Goal: Transaction & Acquisition: Purchase product/service

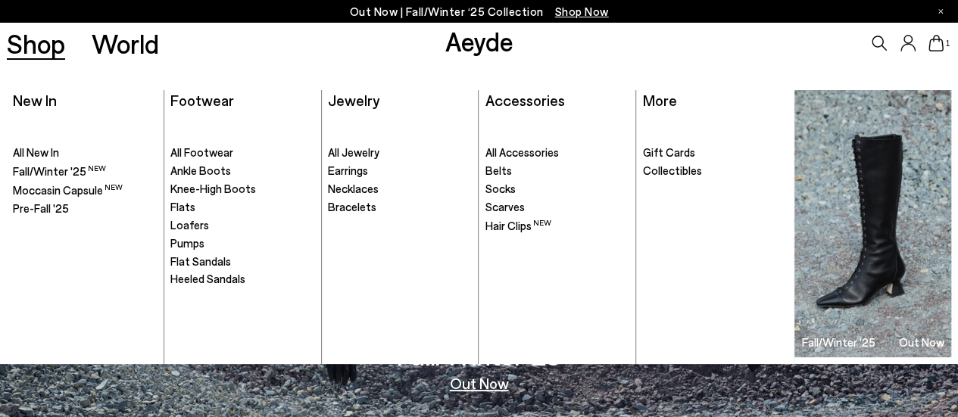
click at [206, 172] on span "Ankle Boots" at bounding box center [200, 171] width 61 height 14
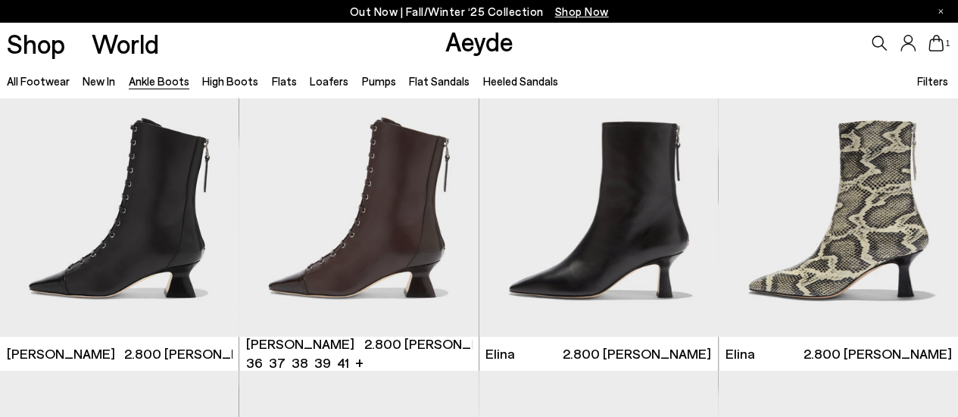
scroll to position [76, 0]
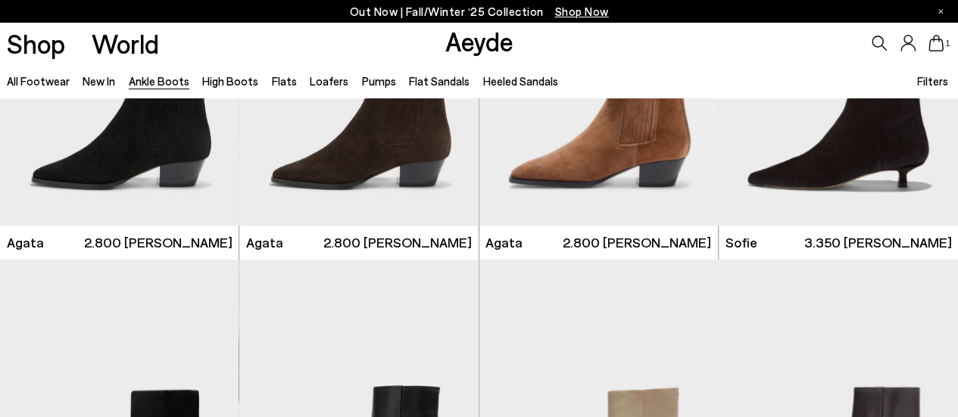
scroll to position [833, 0]
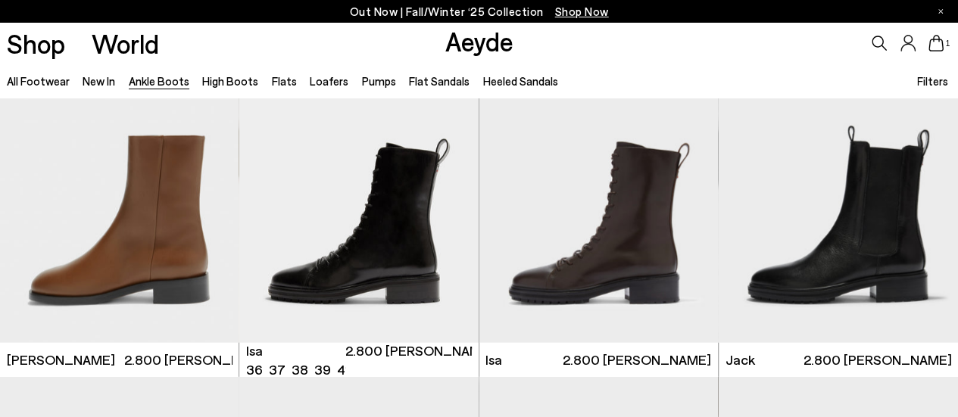
scroll to position [4773, 0]
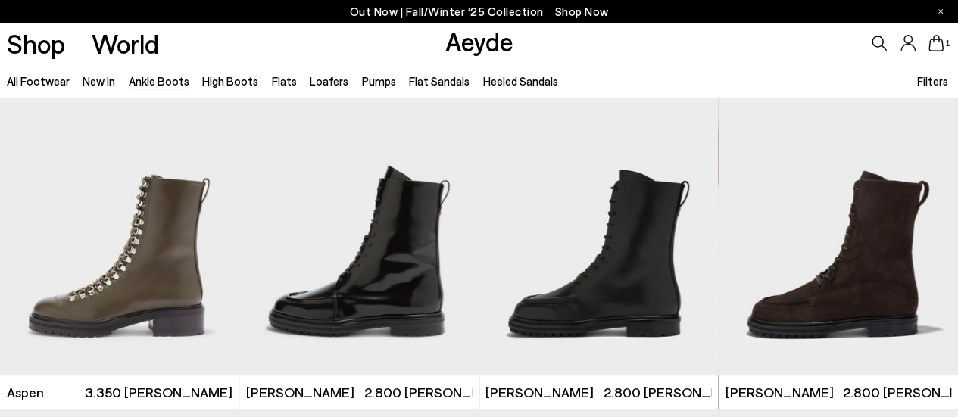
scroll to position [5379, 0]
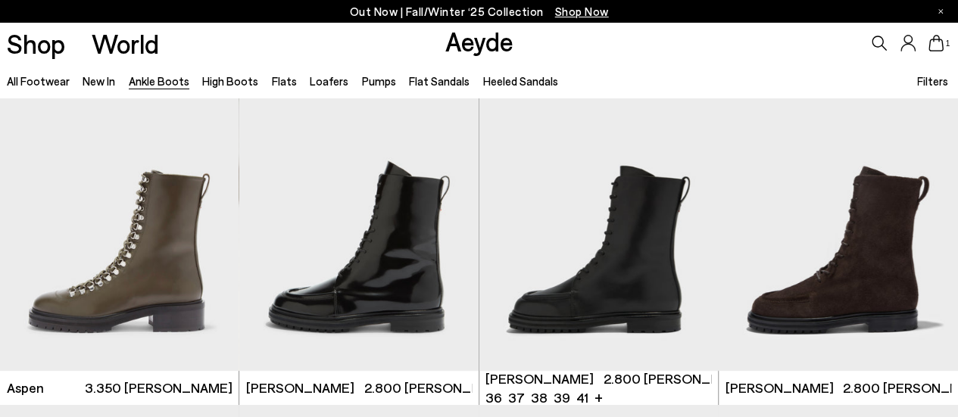
click at [641, 280] on img "1 / 6" at bounding box center [599, 221] width 239 height 301
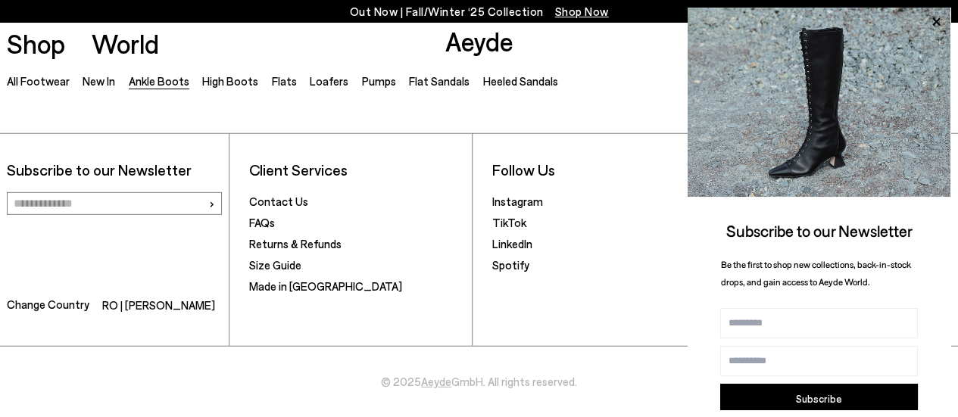
click at [939, 21] on icon at bounding box center [937, 22] width 20 height 20
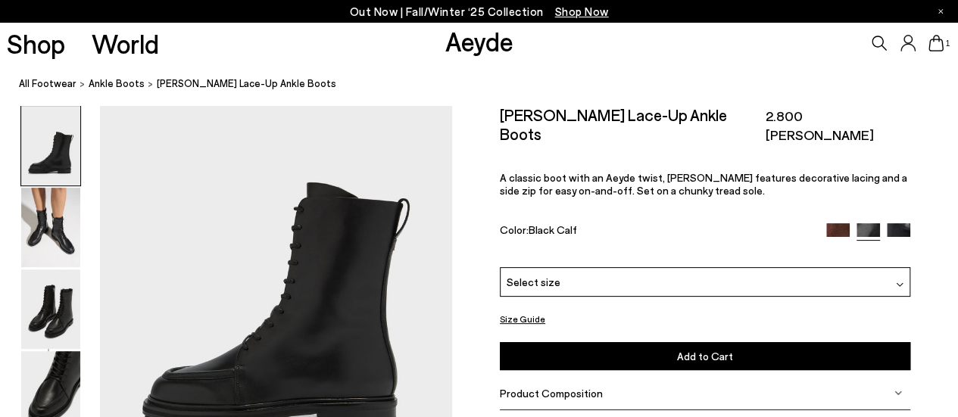
click at [55, 239] on img at bounding box center [50, 228] width 59 height 80
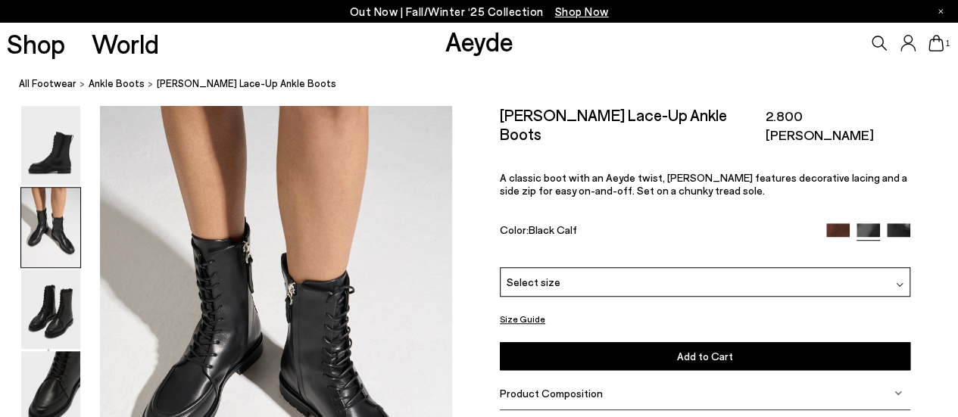
scroll to position [624, 0]
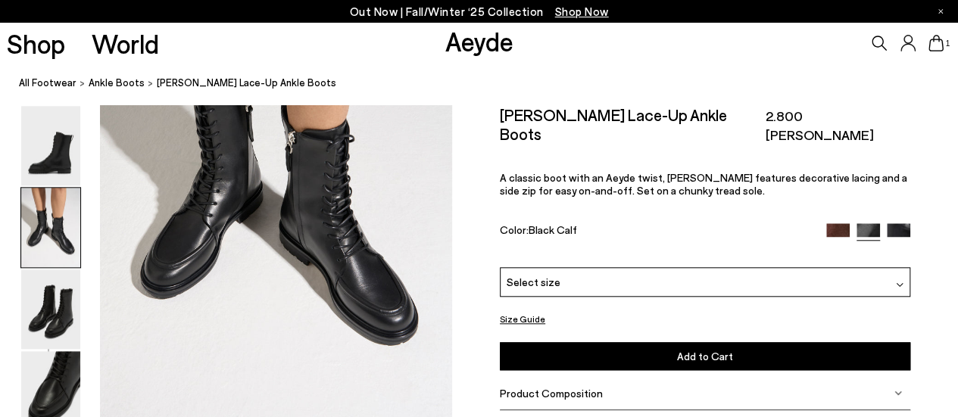
click at [80, 297] on img at bounding box center [50, 310] width 59 height 80
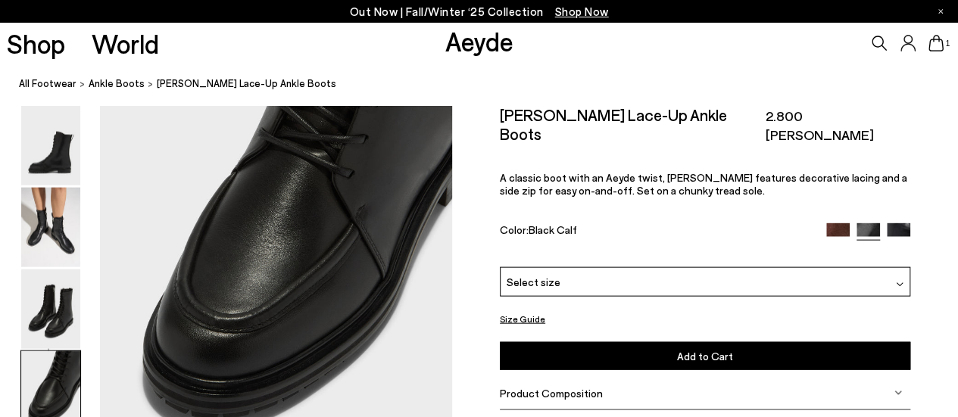
scroll to position [1550, 0]
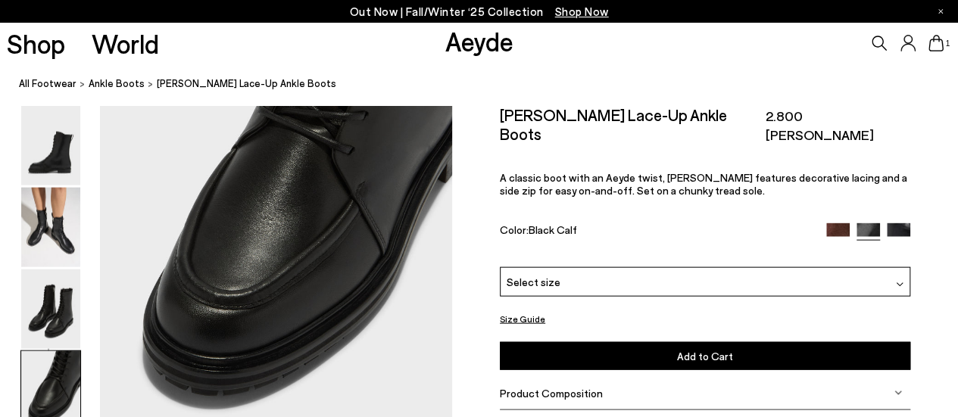
click at [30, 395] on img at bounding box center [50, 392] width 59 height 80
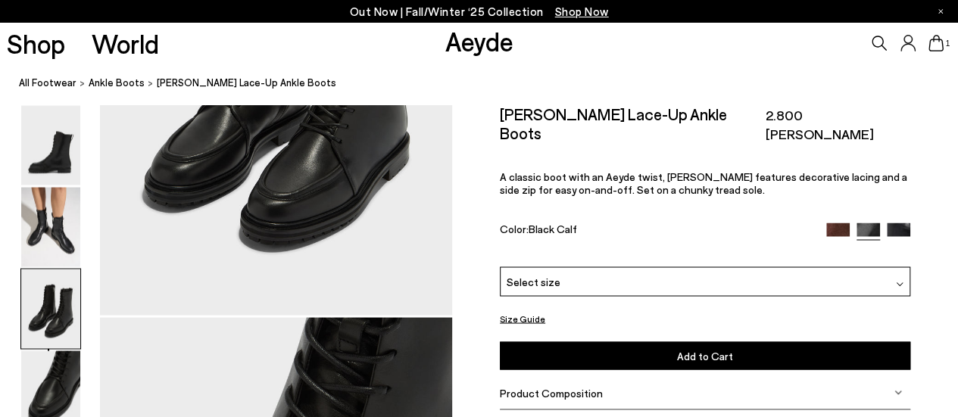
scroll to position [1189, 0]
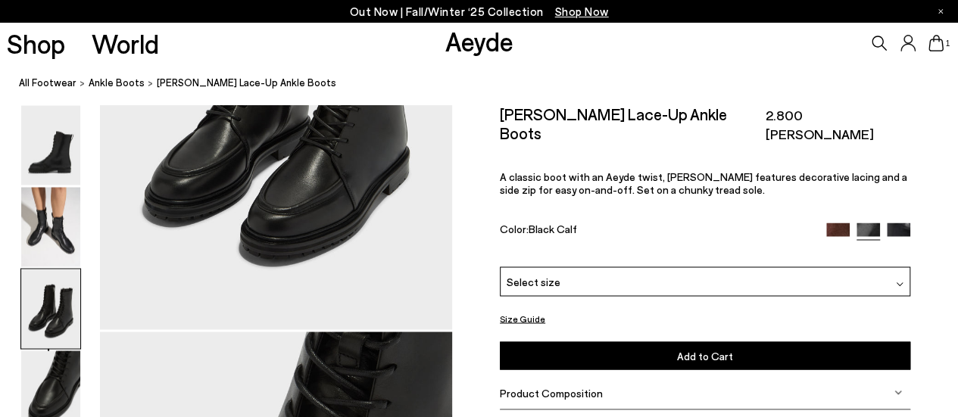
click at [53, 227] on img at bounding box center [50, 228] width 59 height 80
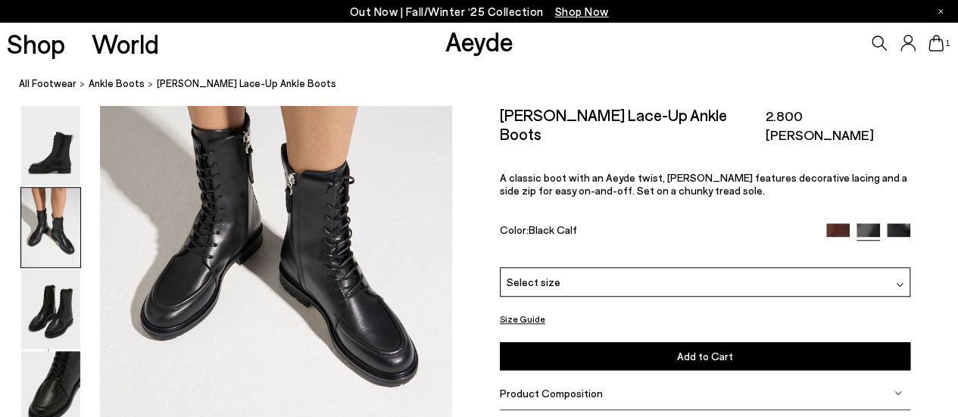
scroll to position [548, 0]
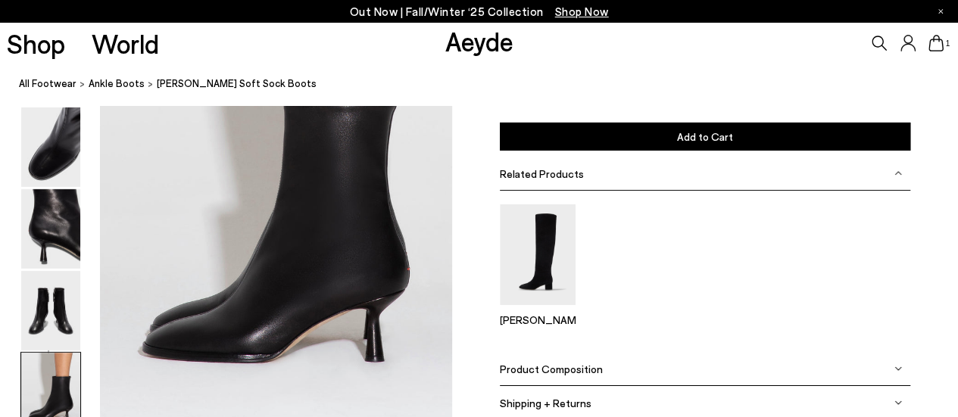
scroll to position [2576, 0]
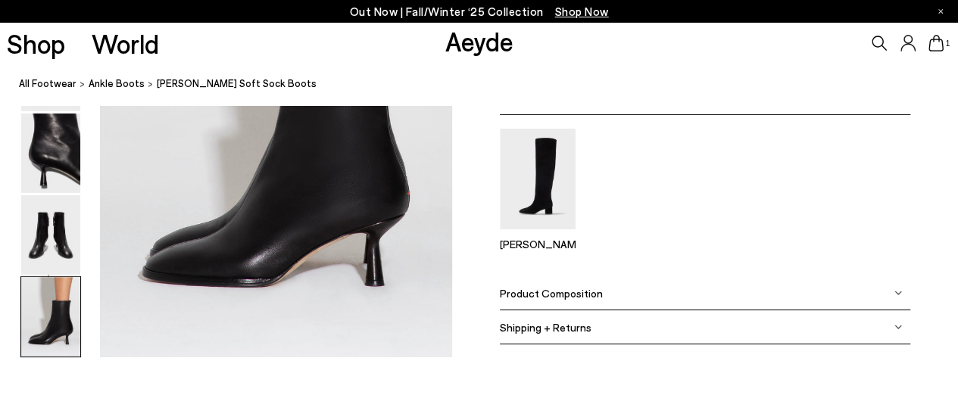
click at [895, 292] on img at bounding box center [899, 293] width 8 height 8
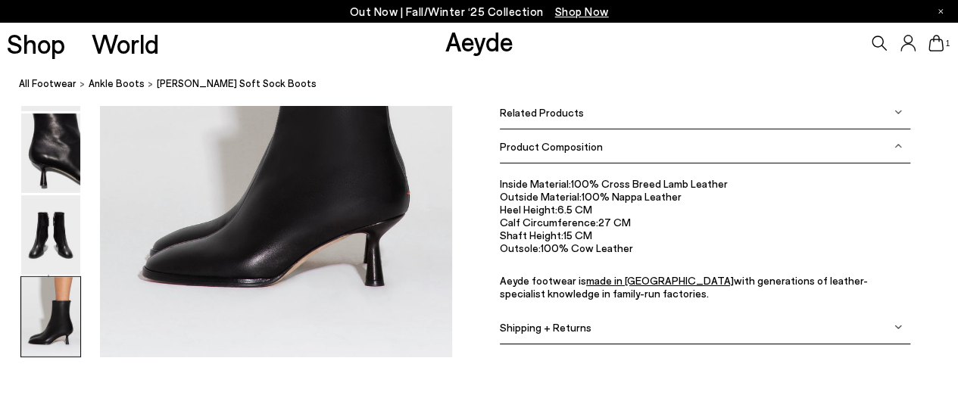
click at [66, 314] on img at bounding box center [50, 317] width 59 height 80
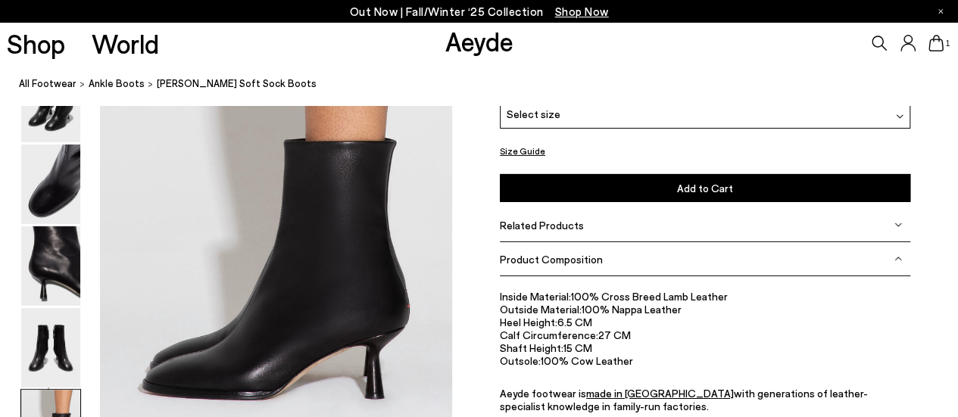
click at [30, 196] on img at bounding box center [50, 185] width 59 height 80
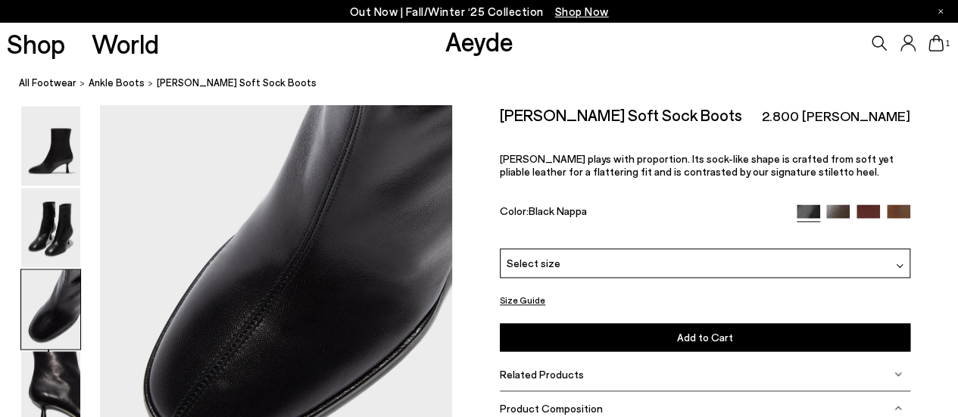
scroll to position [1095, 0]
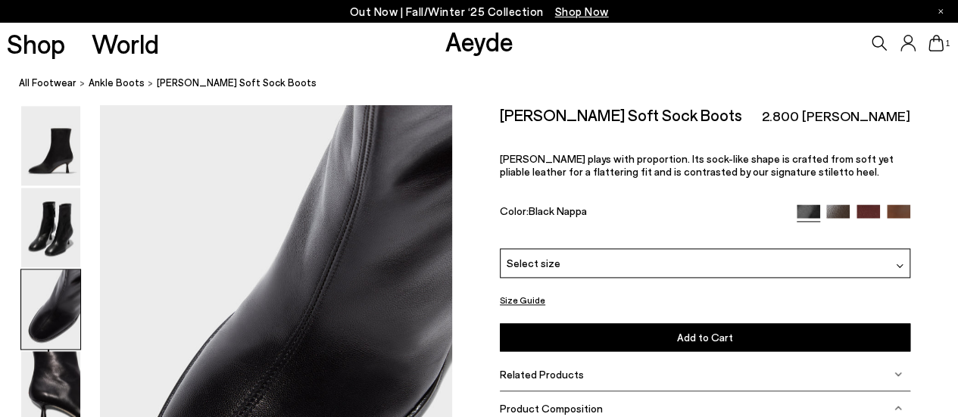
click at [45, 155] on img at bounding box center [50, 146] width 59 height 80
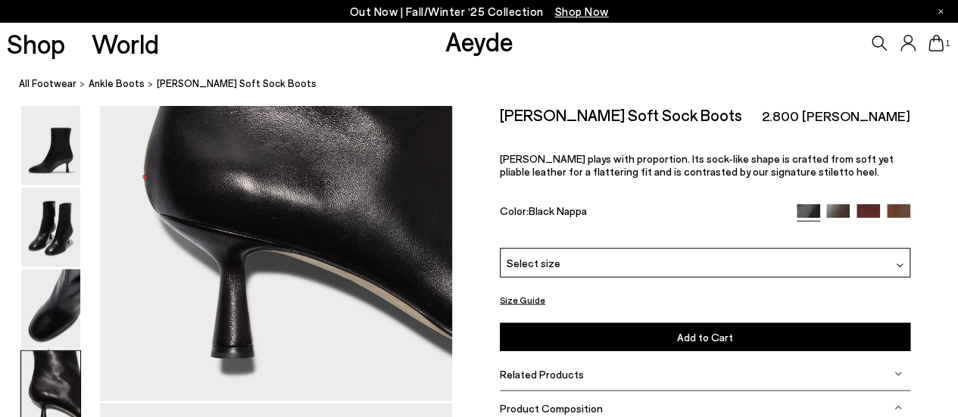
scroll to position [1667, 0]
